Goal: Task Accomplishment & Management: Manage account settings

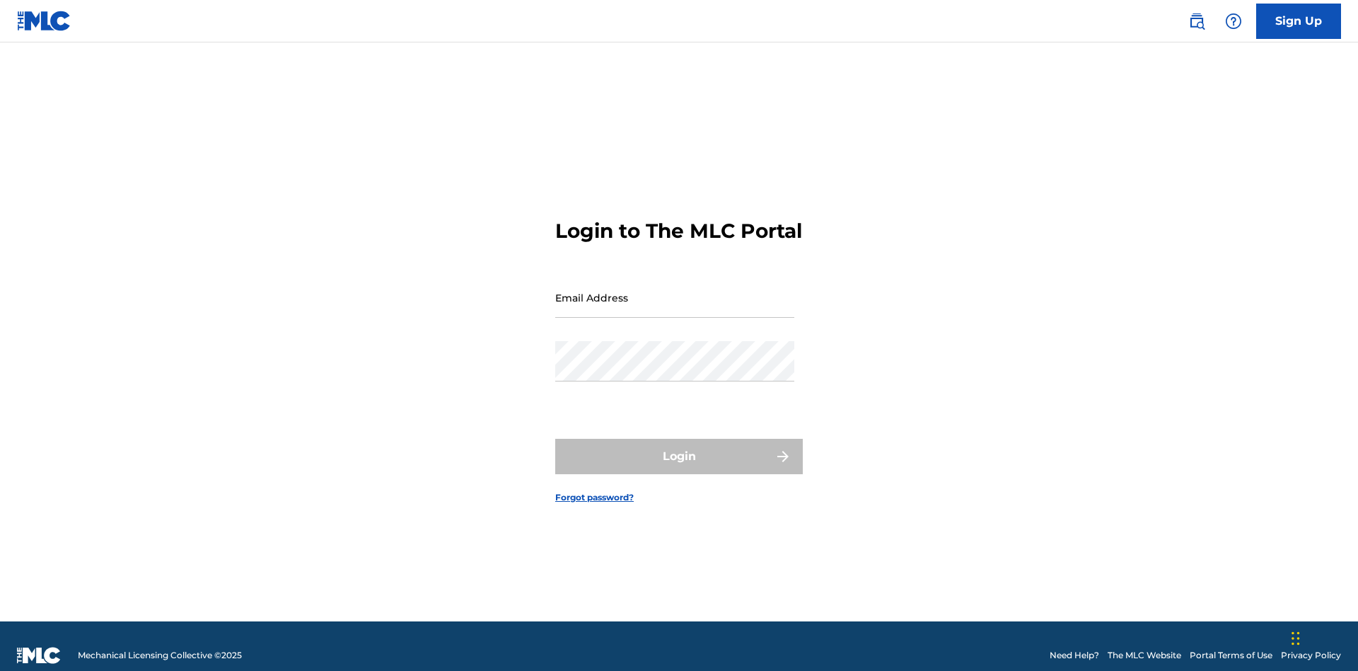
scroll to position [18, 0]
click at [675, 291] on input "Email Address" at bounding box center [674, 297] width 239 height 40
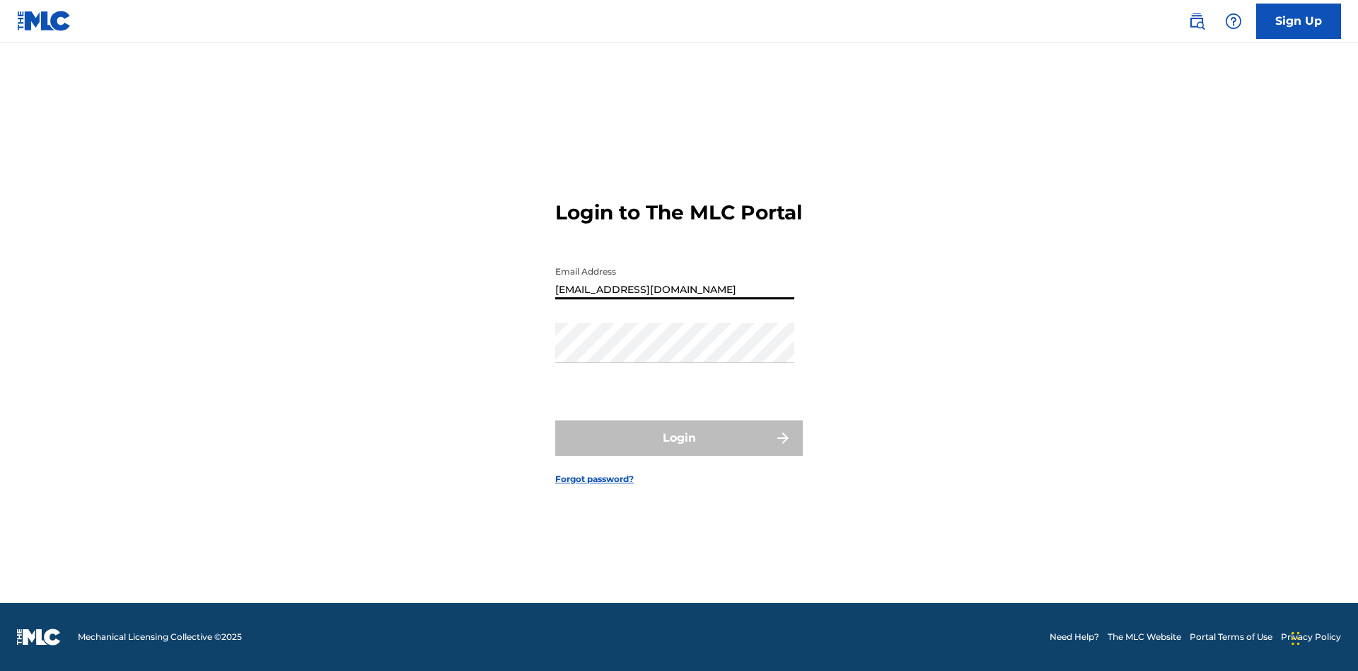
type input "a564c57b-42bd-4ee8-bedb-97e8c6a04ce2@mailslurp.net"
click at [679, 450] on button "Login" at bounding box center [679, 437] width 248 height 35
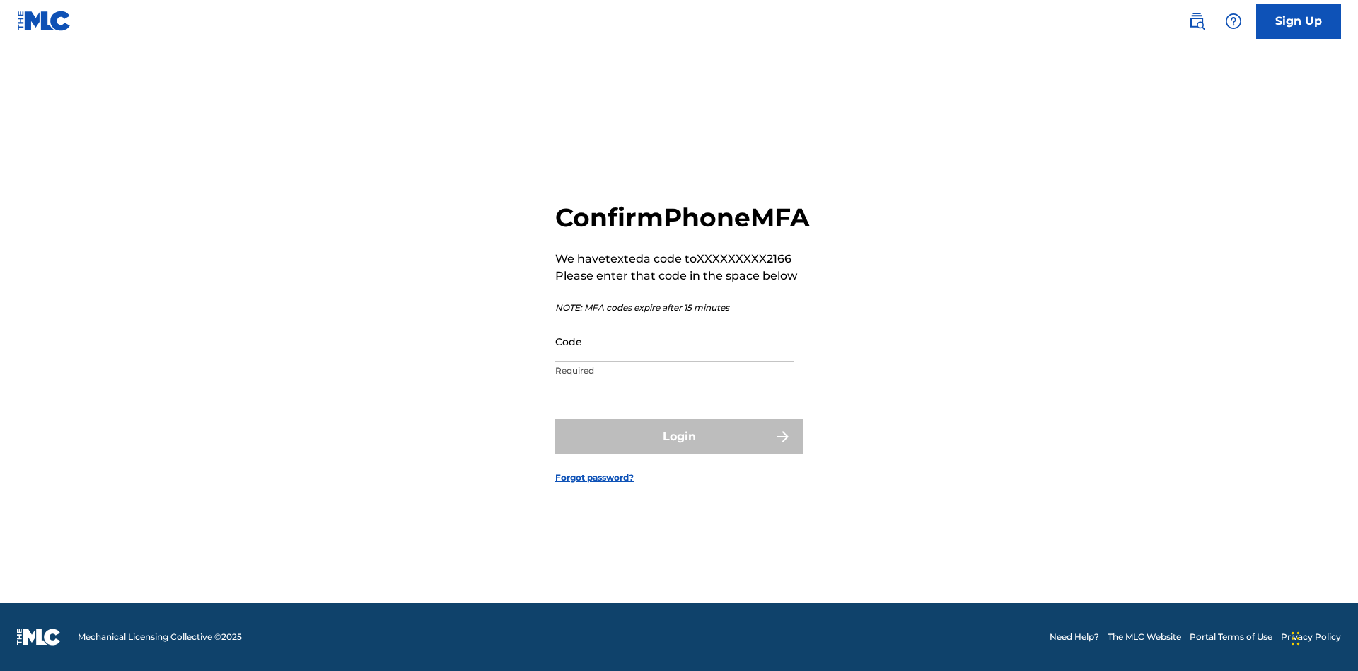
click at [675, 357] on input "Code" at bounding box center [674, 341] width 239 height 40
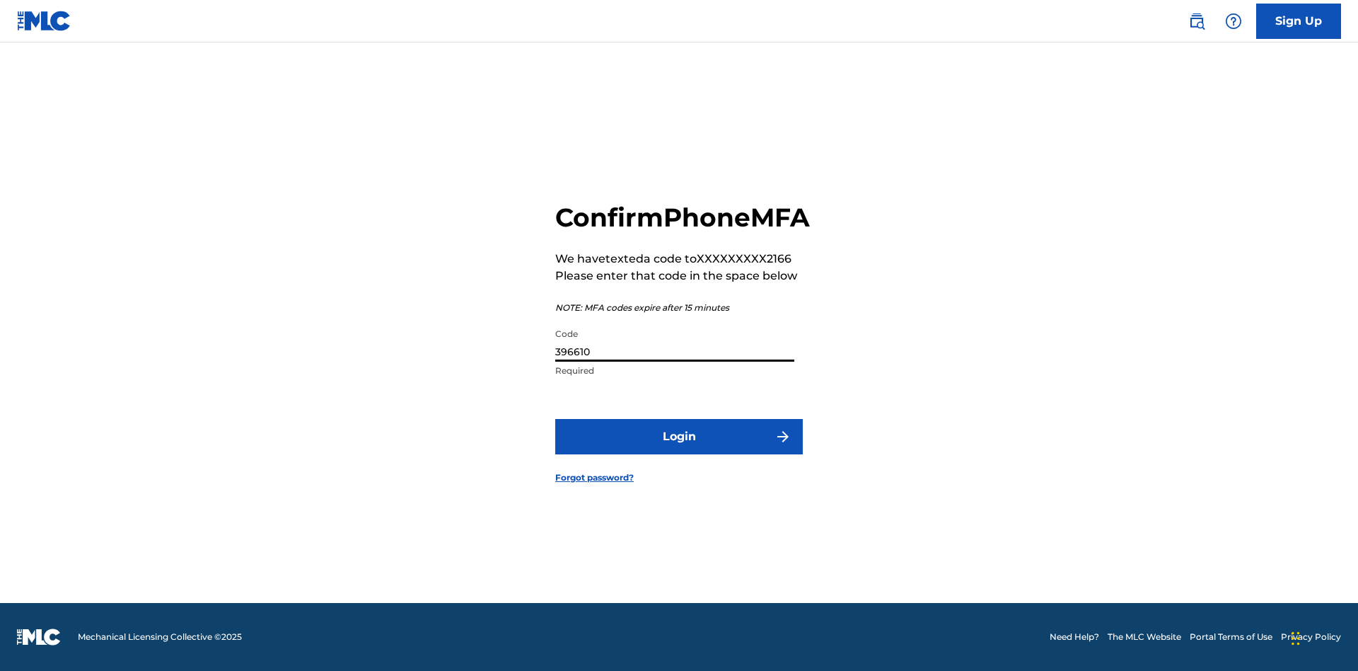
type input "396610"
click at [679, 452] on button "Login" at bounding box center [679, 436] width 248 height 35
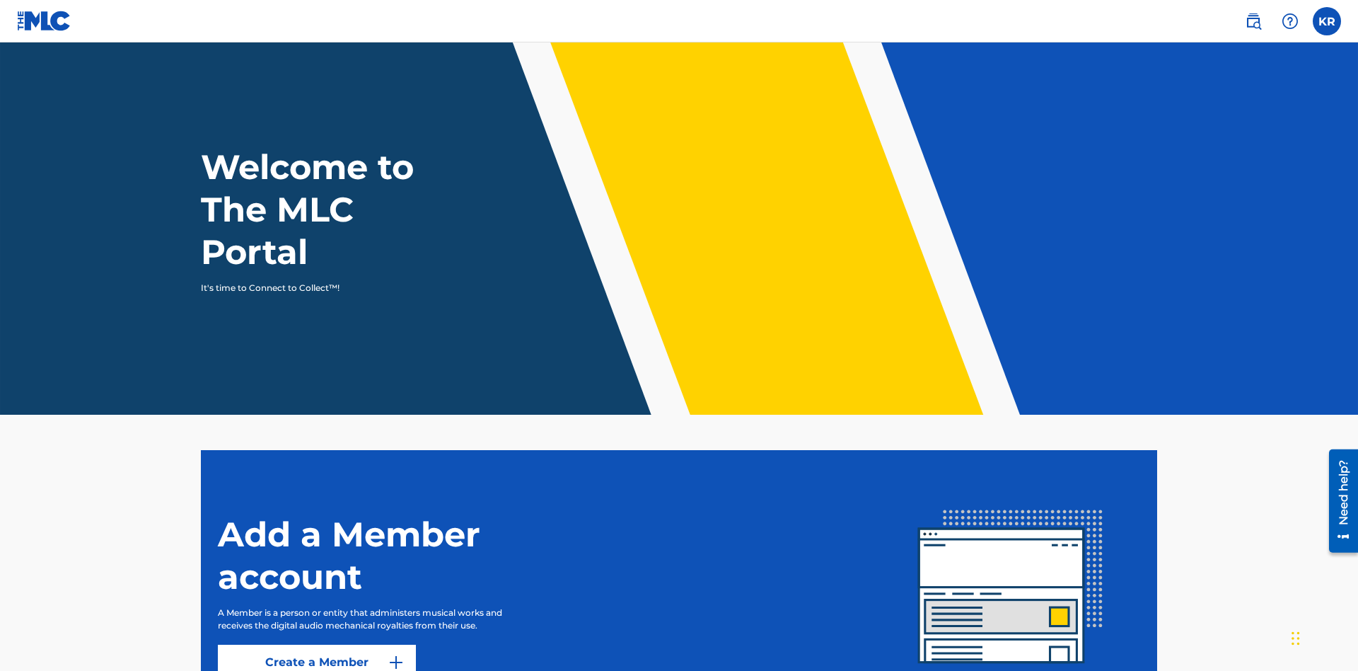
click at [1327, 21] on label at bounding box center [1327, 21] width 28 height 28
click at [1327, 21] on input "KR Krystal Ribble a564c57b-42bd-4ee8-bedb-97e8c6a04ce2@mailslurp.net Notificati…" at bounding box center [1327, 21] width 0 height 0
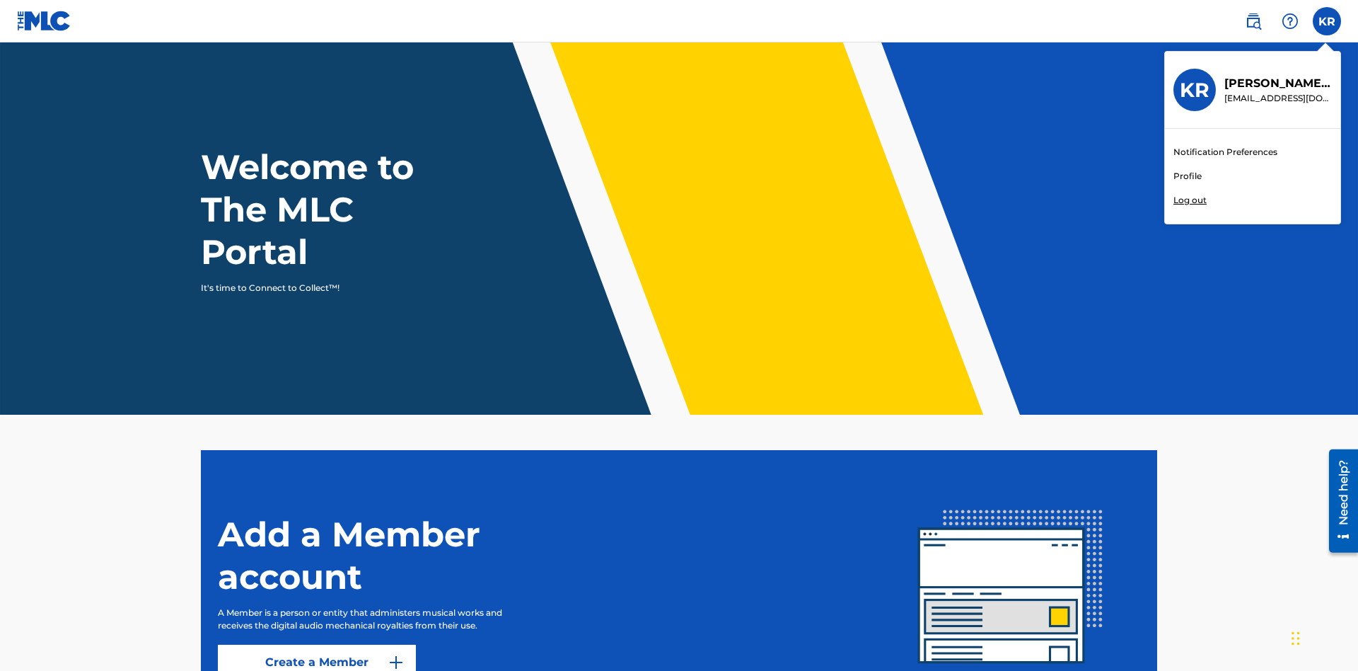
click at [1187, 176] on link "Profile" at bounding box center [1188, 176] width 28 height 13
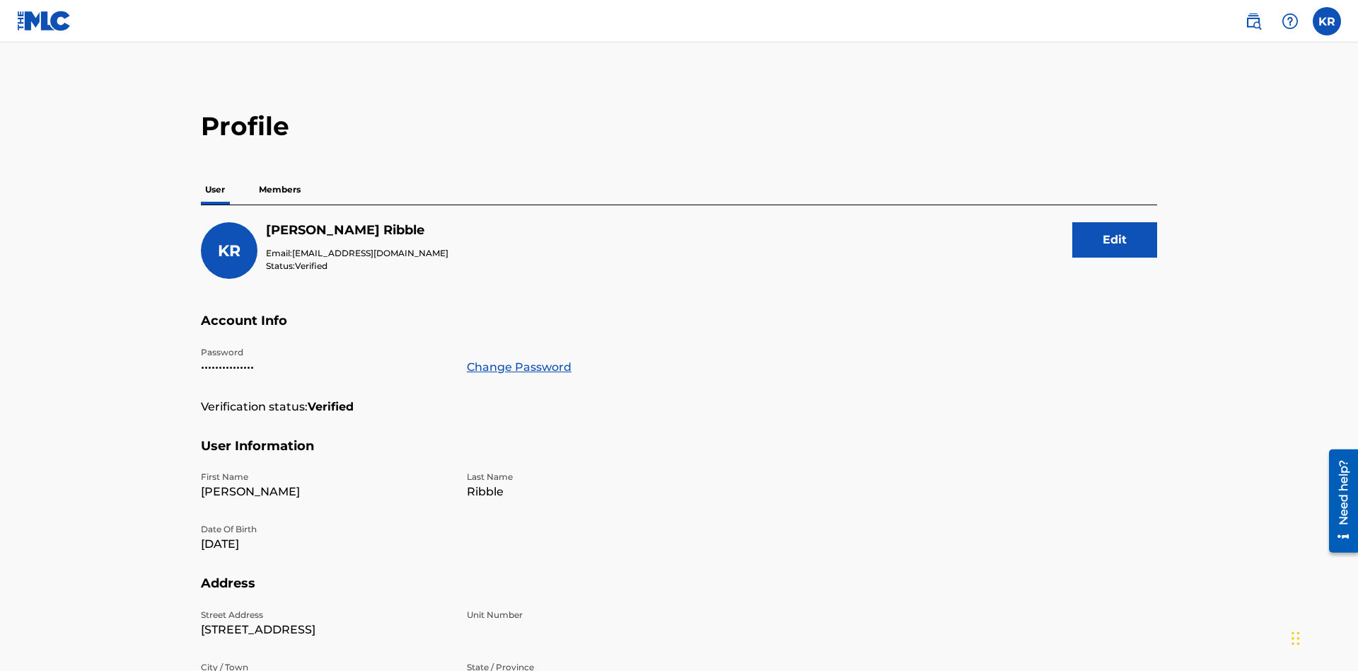
scroll to position [25, 0]
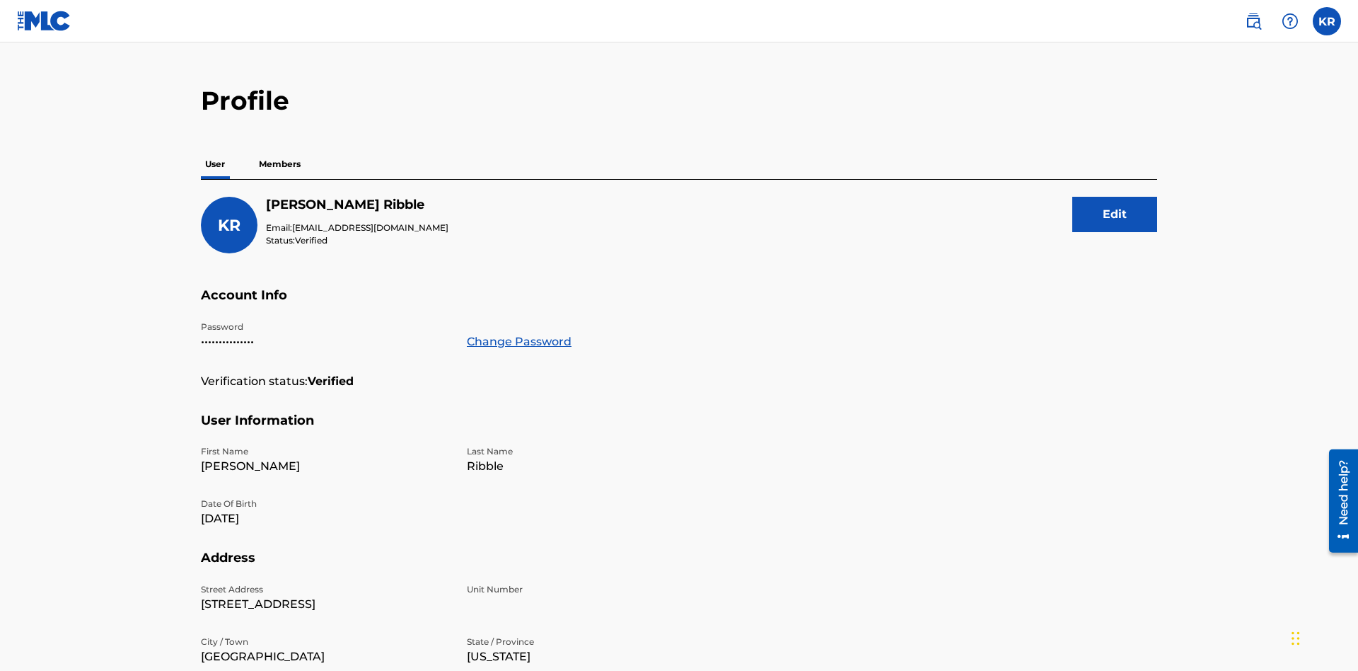
click at [519, 333] on link "Change Password" at bounding box center [519, 341] width 105 height 17
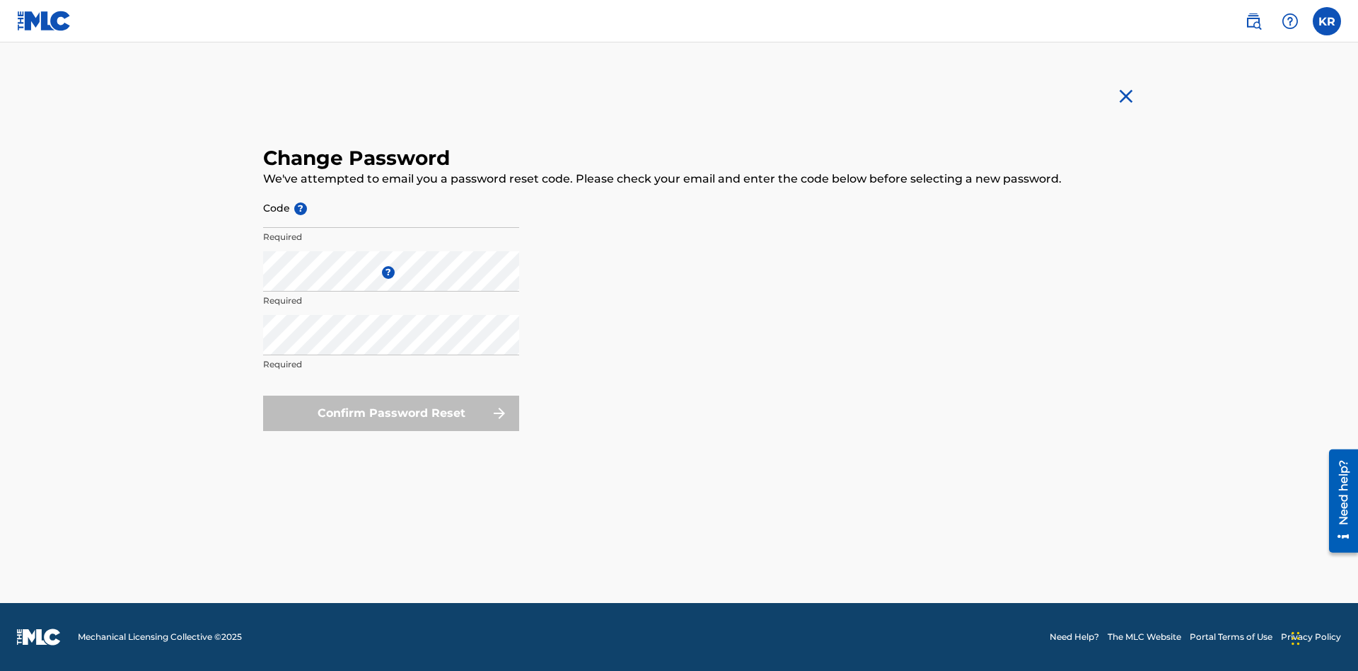
click at [391, 207] on input "Code ?" at bounding box center [391, 207] width 256 height 40
type input "e717b5676a1ea52ea0fd476ddb8c57ee"
